Goal: Navigation & Orientation: Find specific page/section

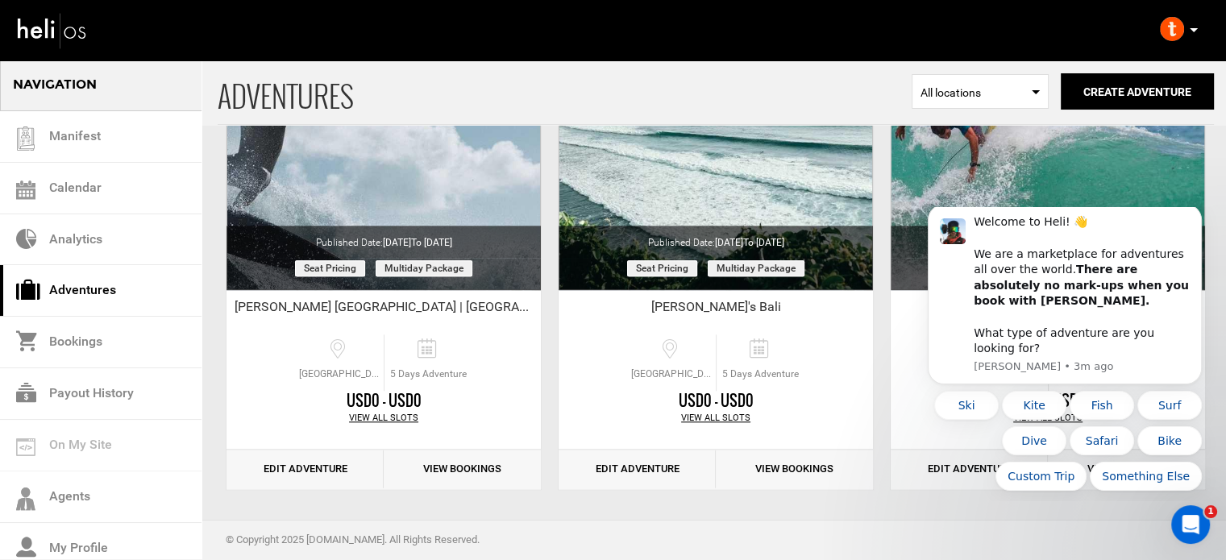
click at [1193, 31] on icon at bounding box center [1193, 30] width 8 height 4
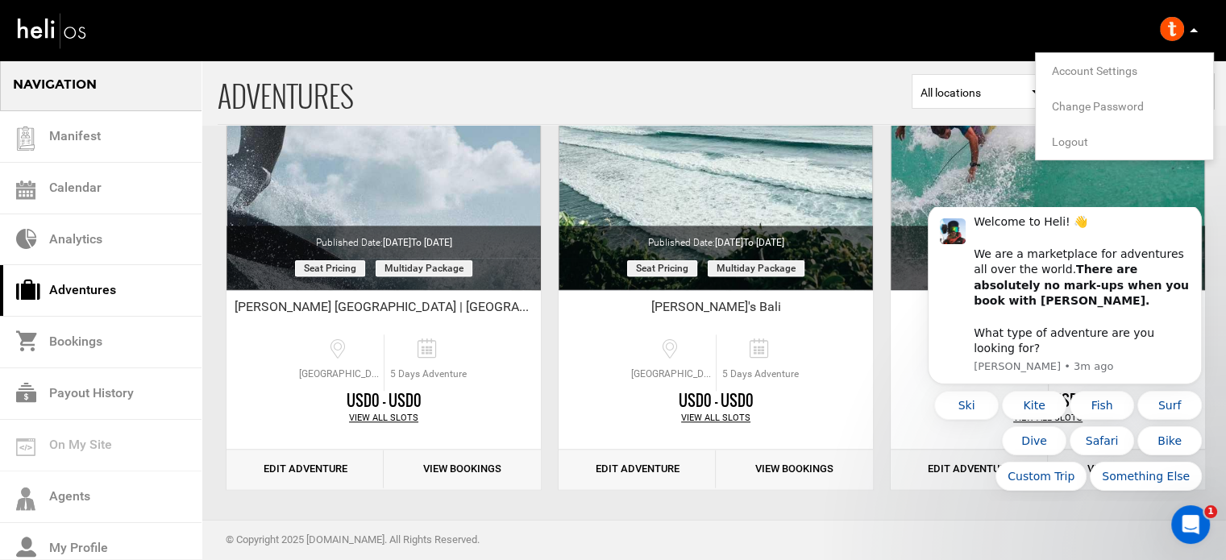
click at [1057, 136] on span "Logout" at bounding box center [1070, 141] width 36 height 13
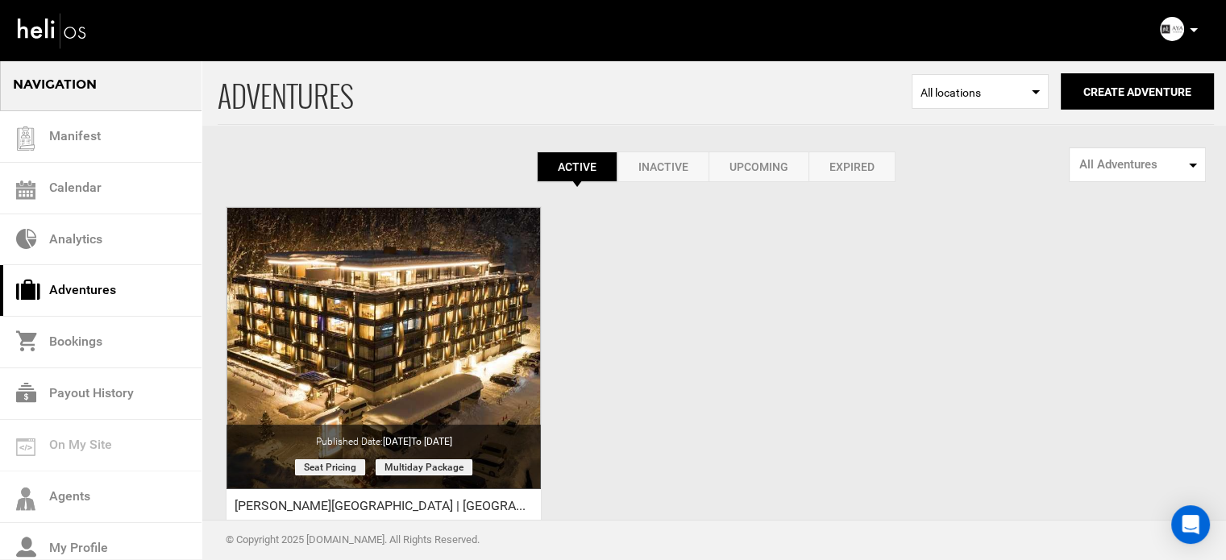
click at [1194, 28] on icon at bounding box center [1193, 30] width 8 height 4
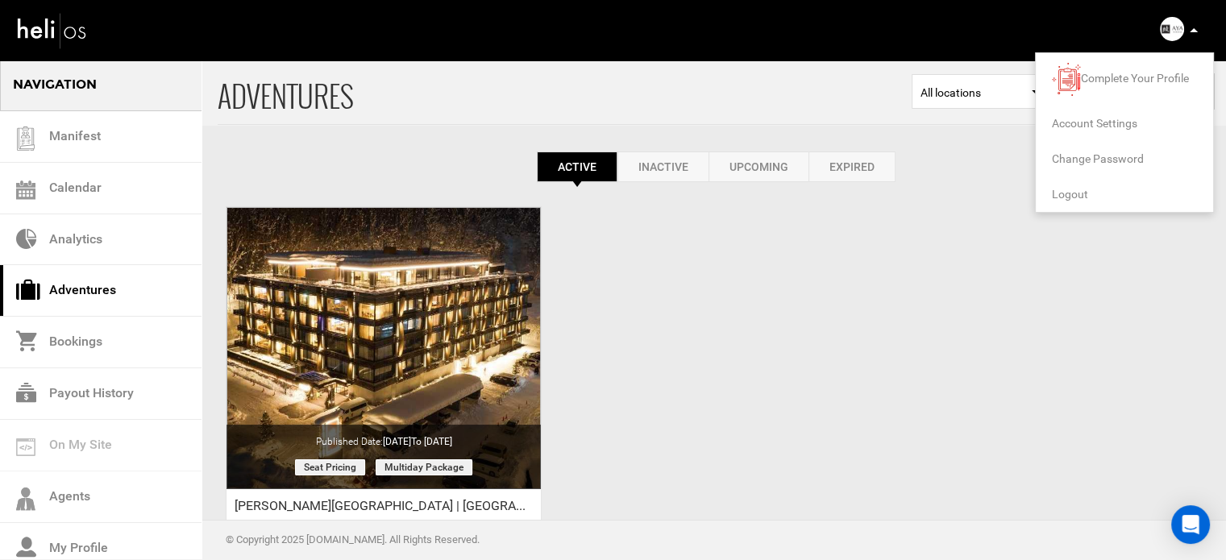
click at [1073, 191] on span "Logout" at bounding box center [1070, 194] width 36 height 13
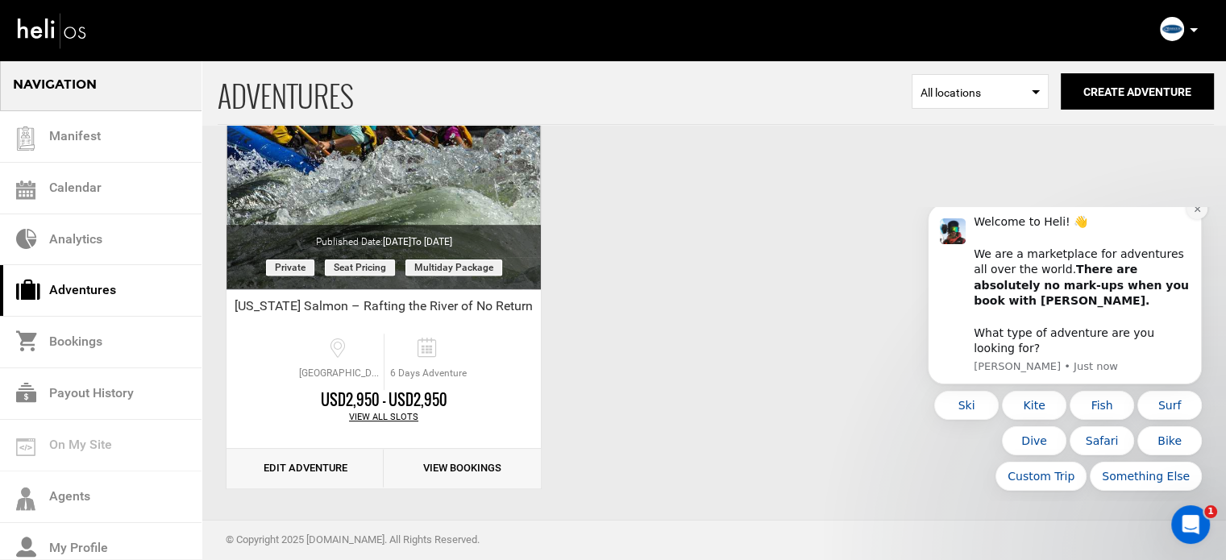
click at [1195, 214] on icon "Dismiss notification" at bounding box center [1197, 209] width 9 height 9
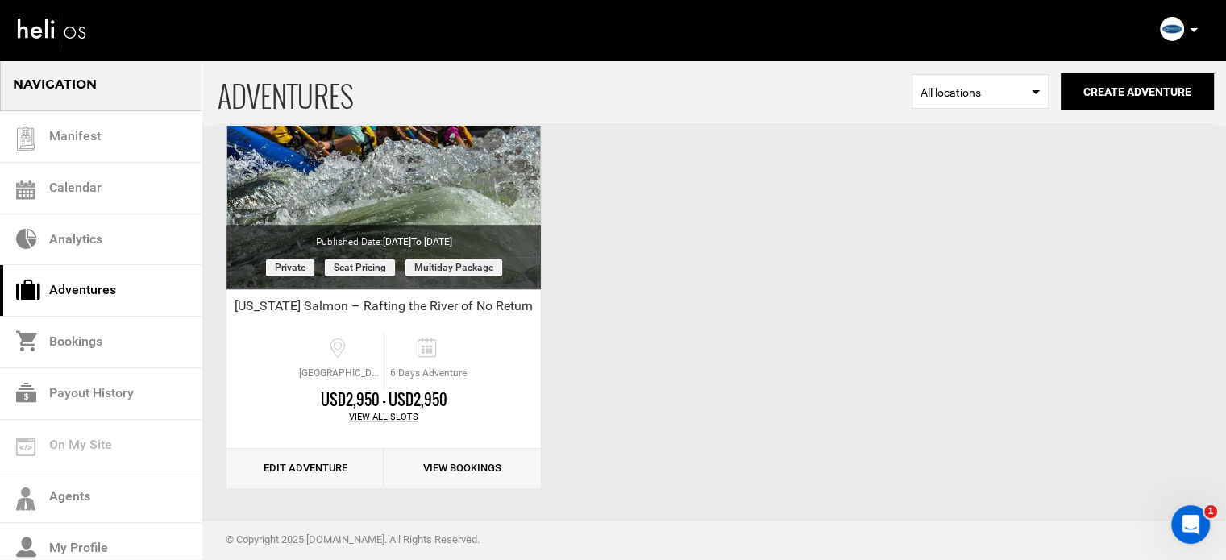
click at [1195, 28] on icon at bounding box center [1193, 30] width 8 height 4
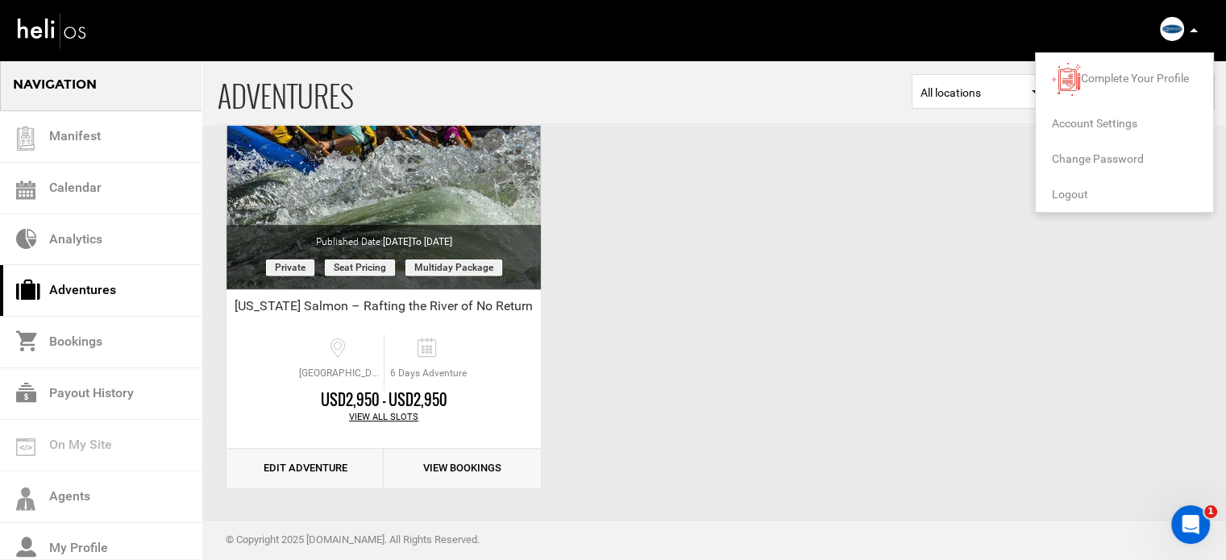
click at [1072, 196] on span "Logout" at bounding box center [1070, 194] width 36 height 13
